Goal: Task Accomplishment & Management: Manage account settings

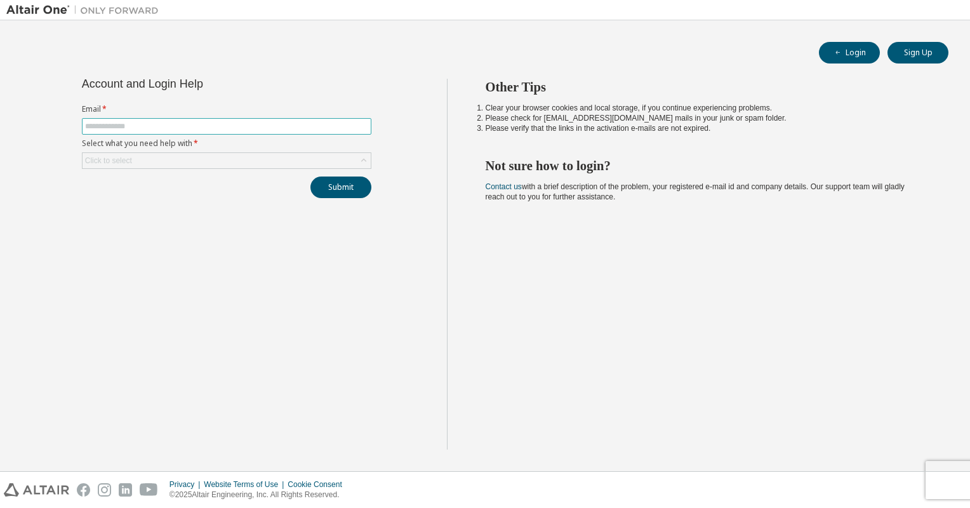
click at [238, 129] on input "text" at bounding box center [226, 126] width 283 height 10
type input "**********"
click at [227, 166] on div "Click to select" at bounding box center [227, 160] width 288 height 15
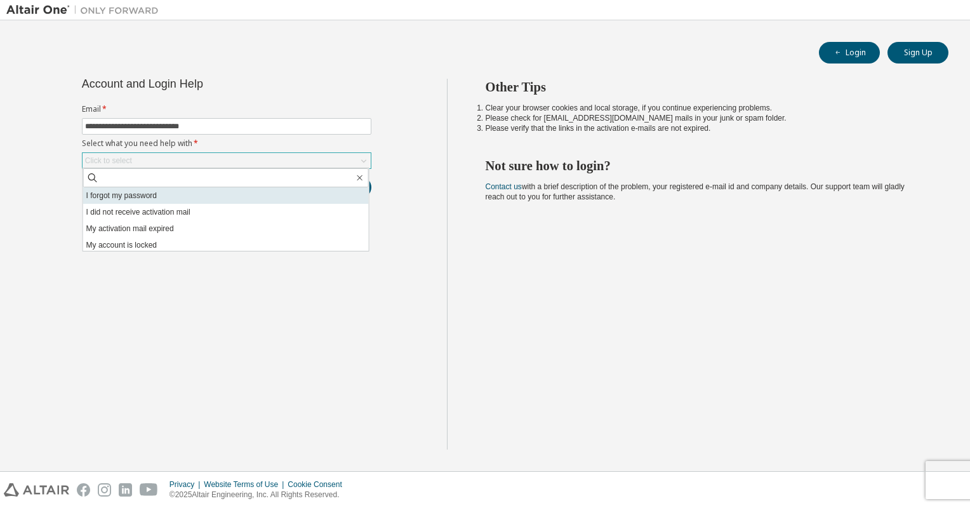
click at [175, 193] on li "I forgot my password" at bounding box center [226, 195] width 286 height 17
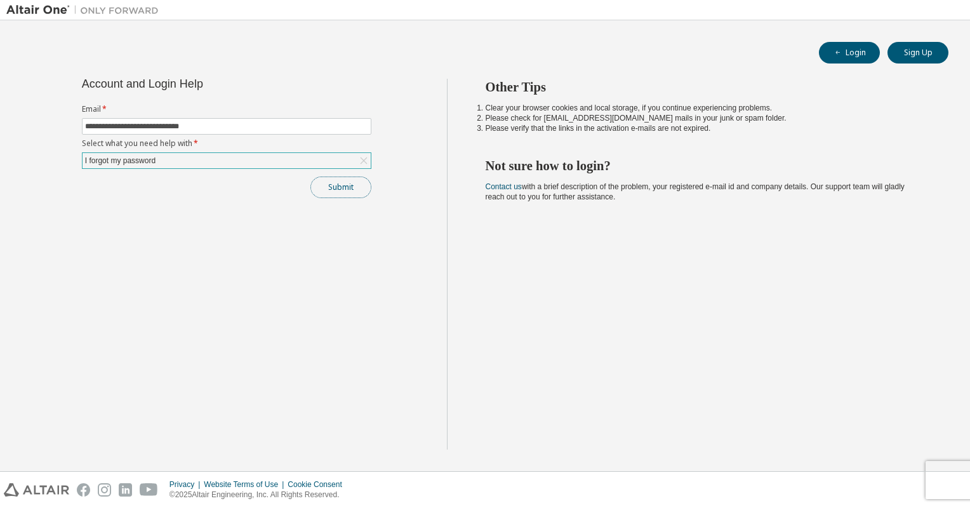
click at [352, 191] on button "Submit" at bounding box center [341, 188] width 61 height 22
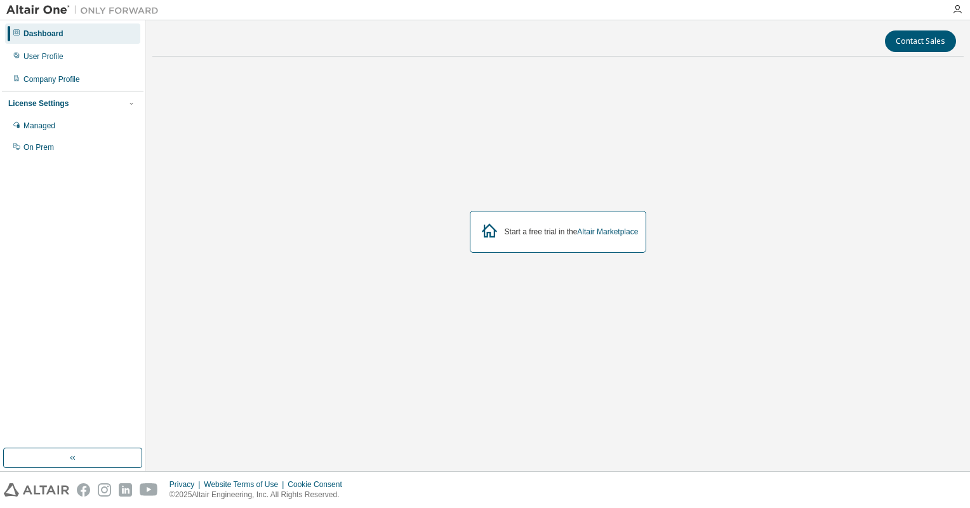
click at [57, 34] on div "Dashboard" at bounding box center [43, 34] width 40 height 10
click at [232, 352] on div "Start a free trial in the Altair Marketplace" at bounding box center [558, 232] width 812 height 330
click at [631, 231] on link "Altair Marketplace" at bounding box center [607, 231] width 61 height 9
